Goal: Task Accomplishment & Management: Use online tool/utility

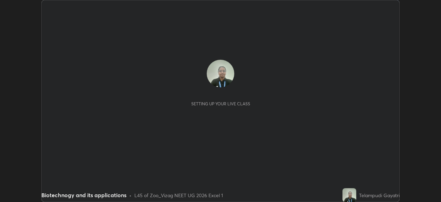
scroll to position [202, 441]
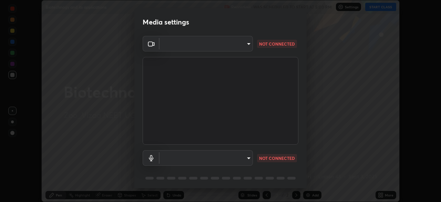
type input "13782688705f961df081df1666690f112e0e597e08b15960c4db01a721544158"
type input "1a5698545caf5d40262f0365ba4cd0272eef69461aaae262283fadd54bab579e"
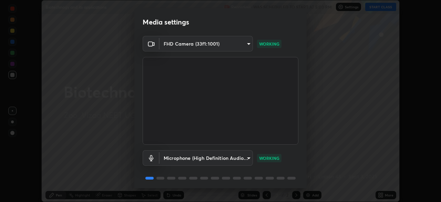
scroll to position [24, 0]
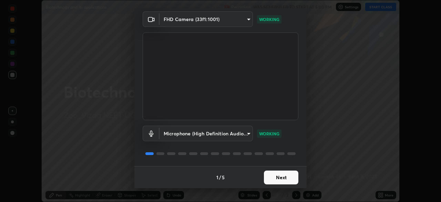
click at [283, 180] on button "Next" at bounding box center [281, 177] width 34 height 14
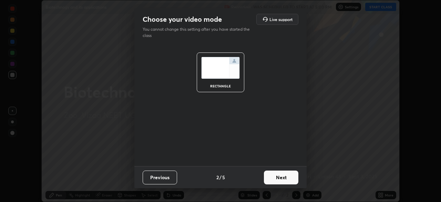
scroll to position [0, 0]
click at [287, 180] on button "Next" at bounding box center [281, 177] width 34 height 14
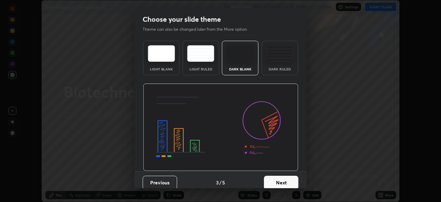
click at [289, 181] on button "Next" at bounding box center [281, 182] width 34 height 14
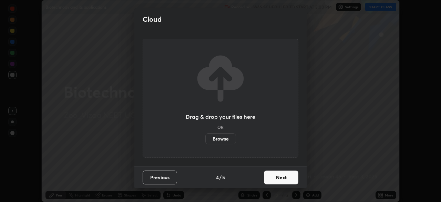
click at [288, 179] on button "Next" at bounding box center [281, 177] width 34 height 14
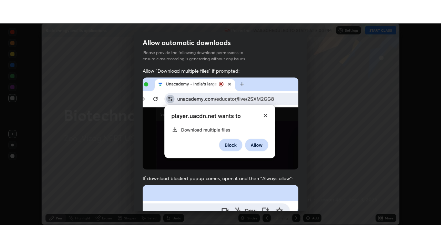
scroll to position [165, 0]
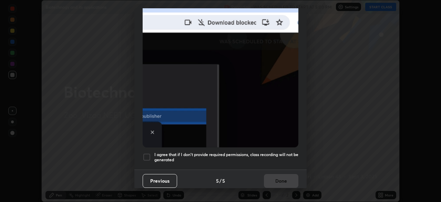
click at [148, 153] on div at bounding box center [147, 157] width 8 height 8
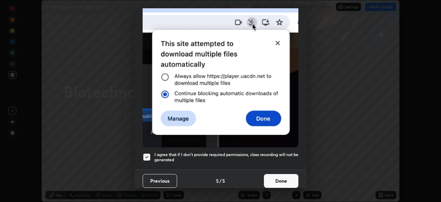
click at [285, 180] on button "Done" at bounding box center [281, 181] width 34 height 14
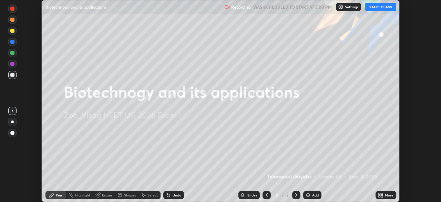
click at [381, 8] on button "START CLASS" at bounding box center [380, 7] width 31 height 8
click at [379, 196] on icon at bounding box center [380, 196] width 2 height 2
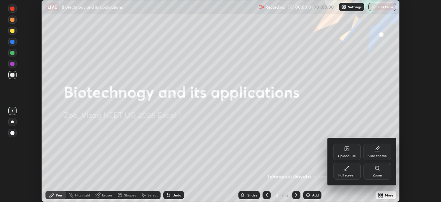
click at [345, 169] on icon at bounding box center [346, 169] width 2 height 2
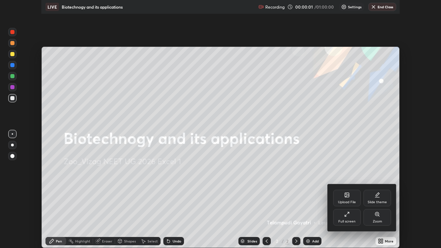
scroll to position [248, 441]
